Goal: Navigation & Orientation: Find specific page/section

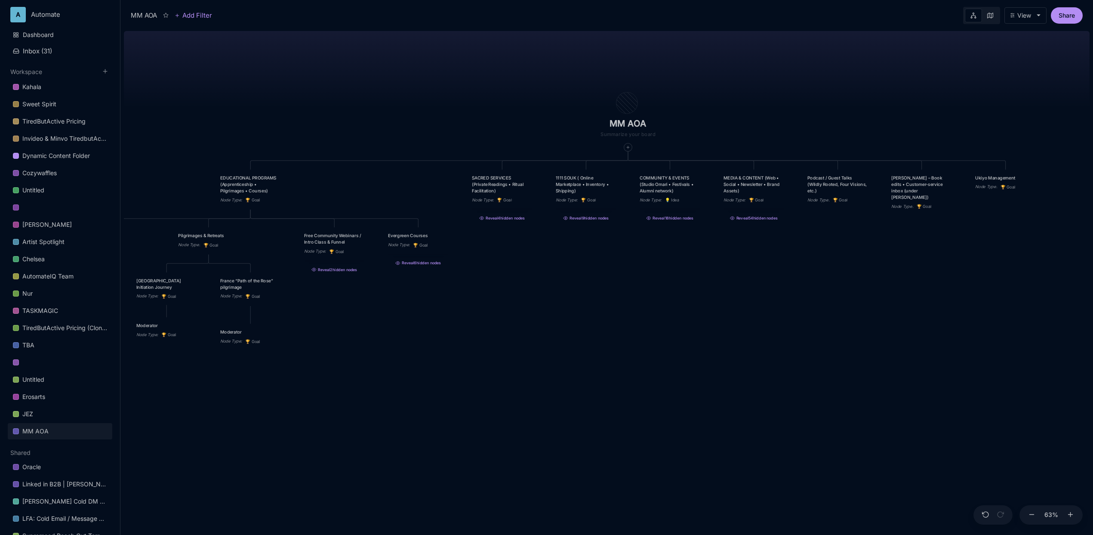
click at [310, 97] on div "MM AOA EDUCATIONAL PROGRAMS (Apprenticeship • Pilgrimages • Courses) Node Type …" at bounding box center [607, 281] width 966 height 507
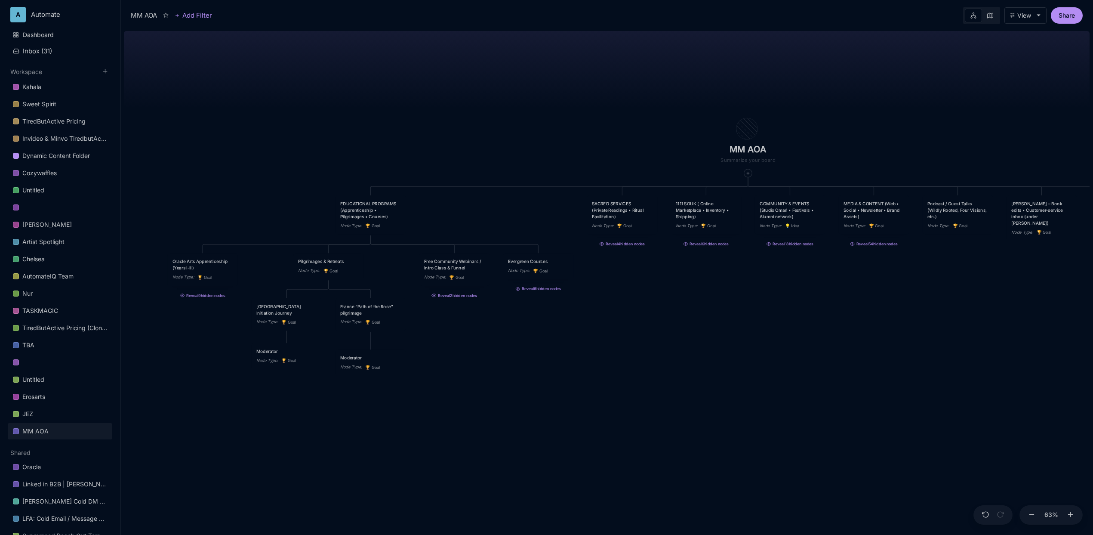
drag, startPoint x: 354, startPoint y: 109, endPoint x: 456, endPoint y: 124, distance: 103.4
click at [456, 124] on div "MM AOA EDUCATIONAL PROGRAMS (Apprenticeship • Pilgrimages • Courses) Node Type …" at bounding box center [607, 281] width 966 height 507
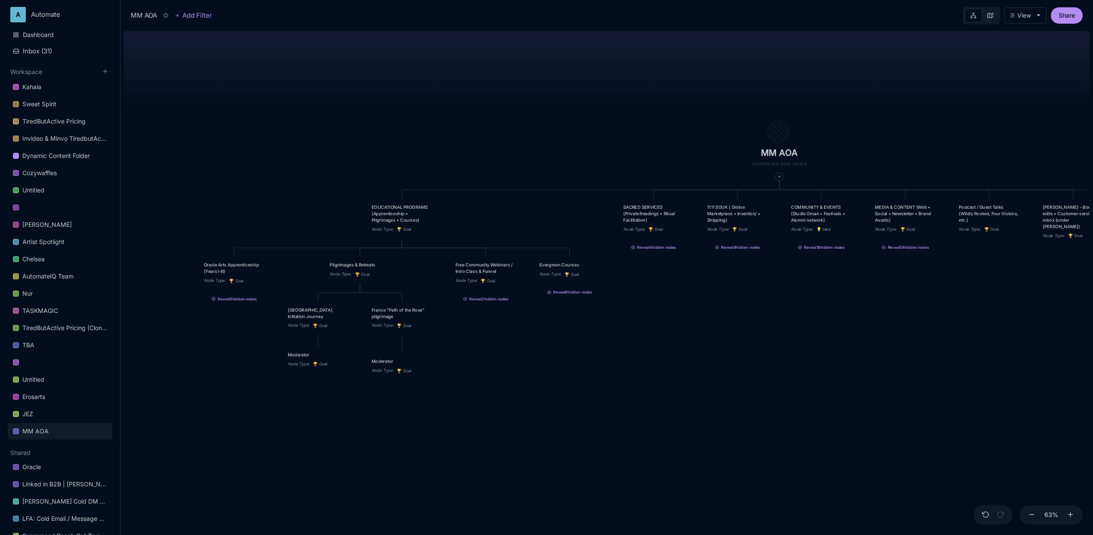
click at [305, 197] on div "MM AOA EDUCATIONAL PROGRAMS (Apprenticeship • Pilgrimages • Courses) Node Type …" at bounding box center [607, 281] width 966 height 507
click at [413, 249] on div at bounding box center [410, 246] width 8 height 8
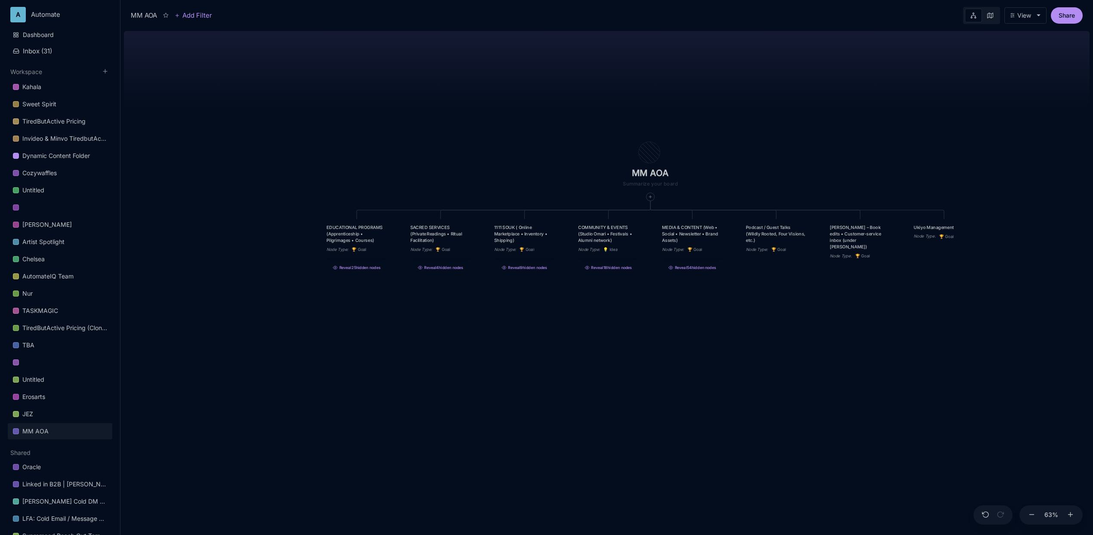
drag, startPoint x: 399, startPoint y: 158, endPoint x: 281, endPoint y: 174, distance: 118.9
click at [281, 174] on div "MM AOA EDUCATIONAL PROGRAMS (Apprenticeship • Pilgrimages • Courses) Node Type …" at bounding box center [607, 281] width 966 height 507
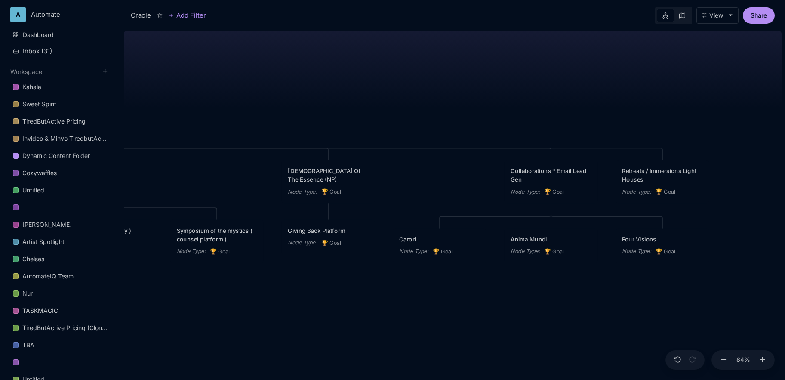
drag, startPoint x: 370, startPoint y: 71, endPoint x: 391, endPoint y: 78, distance: 22.7
click at [391, 78] on div "Oracle The computer: Spirit guide Academy of Oracle Arts Node Type : 🏆 Goal Jou…" at bounding box center [453, 204] width 658 height 352
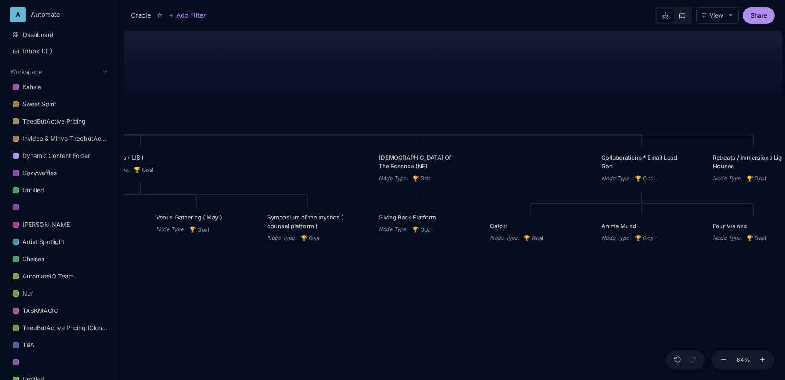
drag, startPoint x: 382, startPoint y: 84, endPoint x: 422, endPoint y: 60, distance: 47.1
click at [446, 77] on div "Oracle The computer: Spirit guide Academy of Oracle Arts Node Type : 🏆 Goal Jou…" at bounding box center [453, 204] width 658 height 352
